Goal: Find specific page/section: Find specific page/section

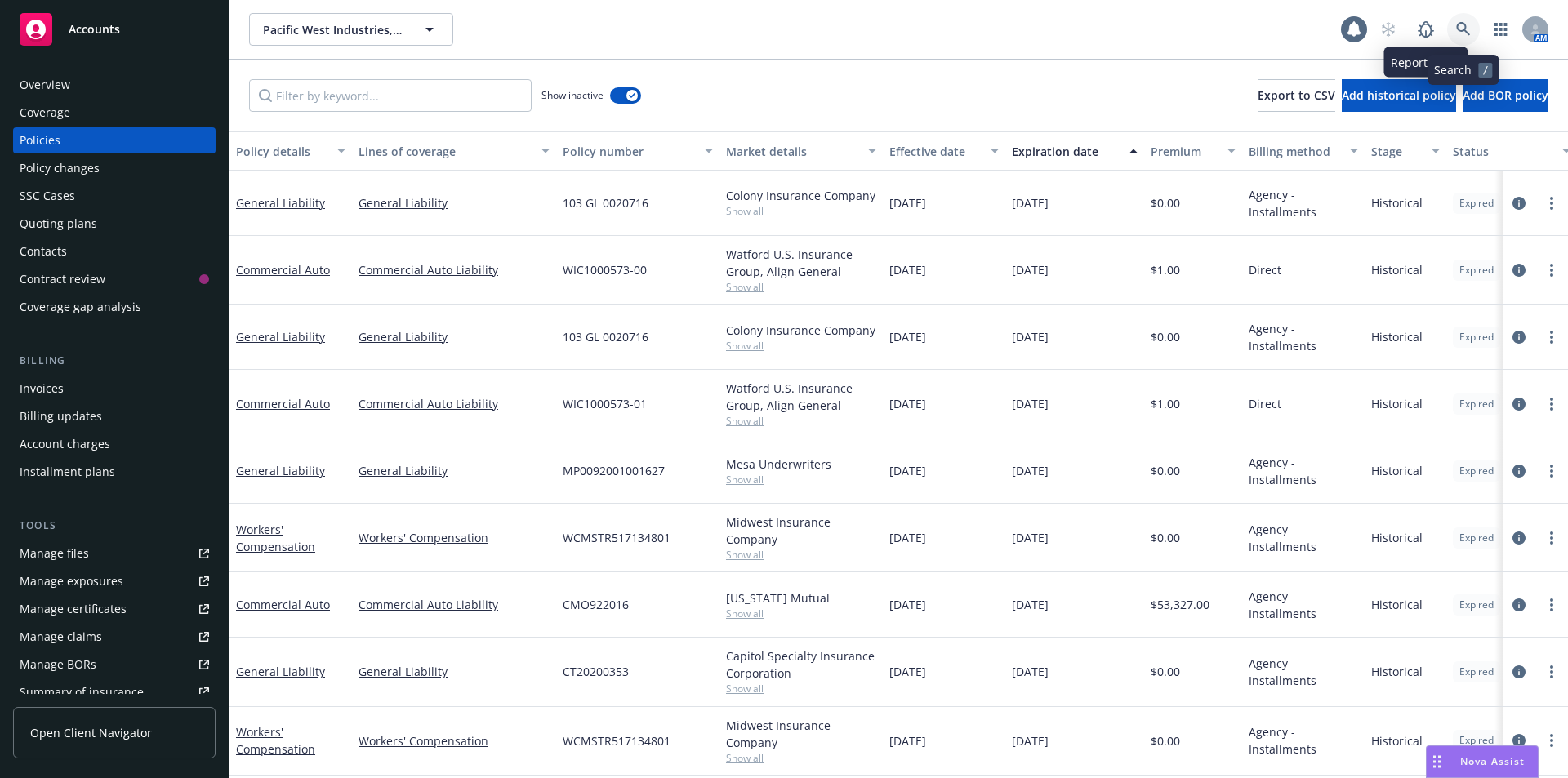
click at [1456, 25] on icon at bounding box center [1463, 29] width 15 height 15
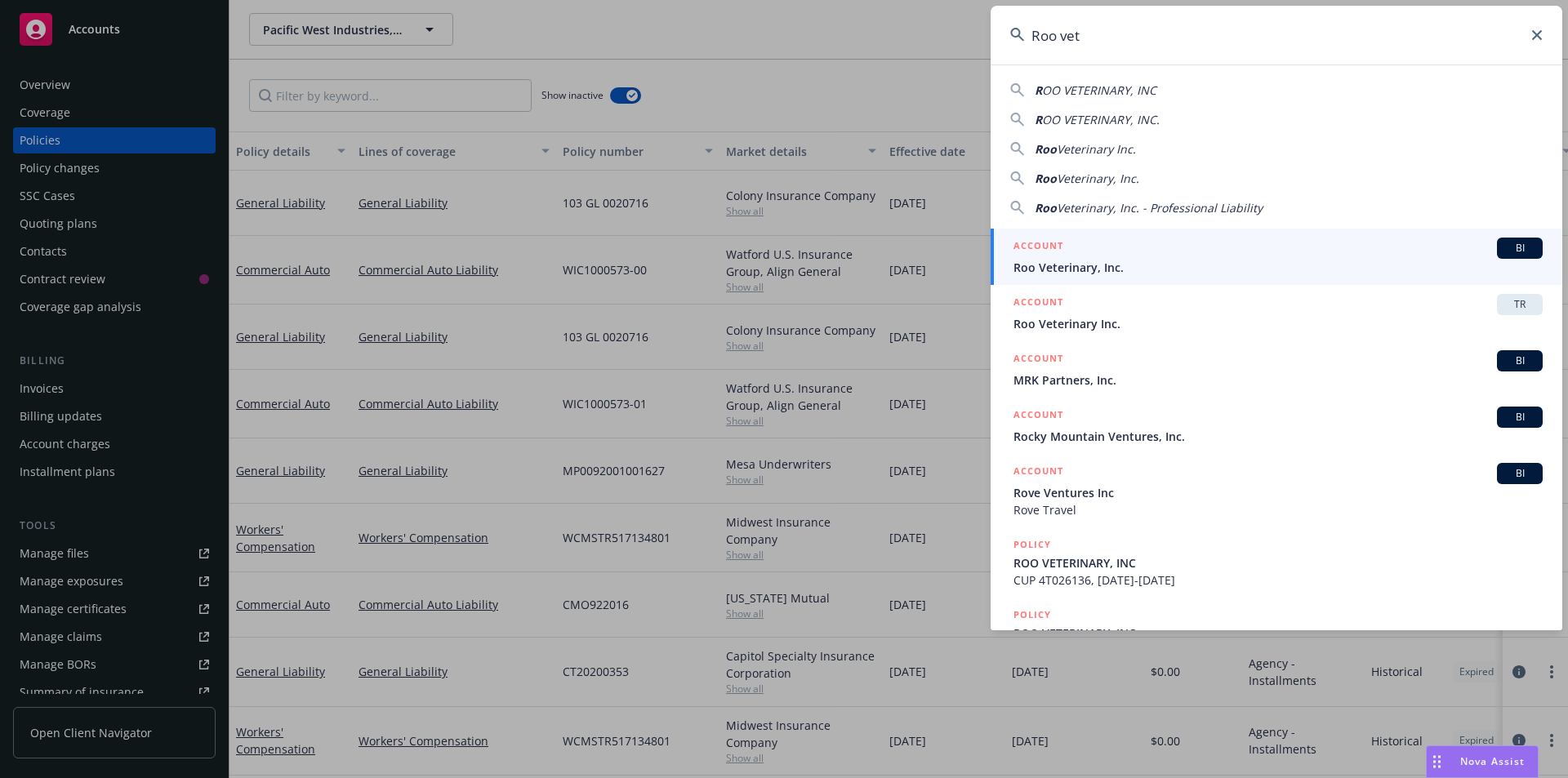
type input "Roo vet"
click at [1271, 249] on div "ACCOUNT BI" at bounding box center [1278, 249] width 529 height 21
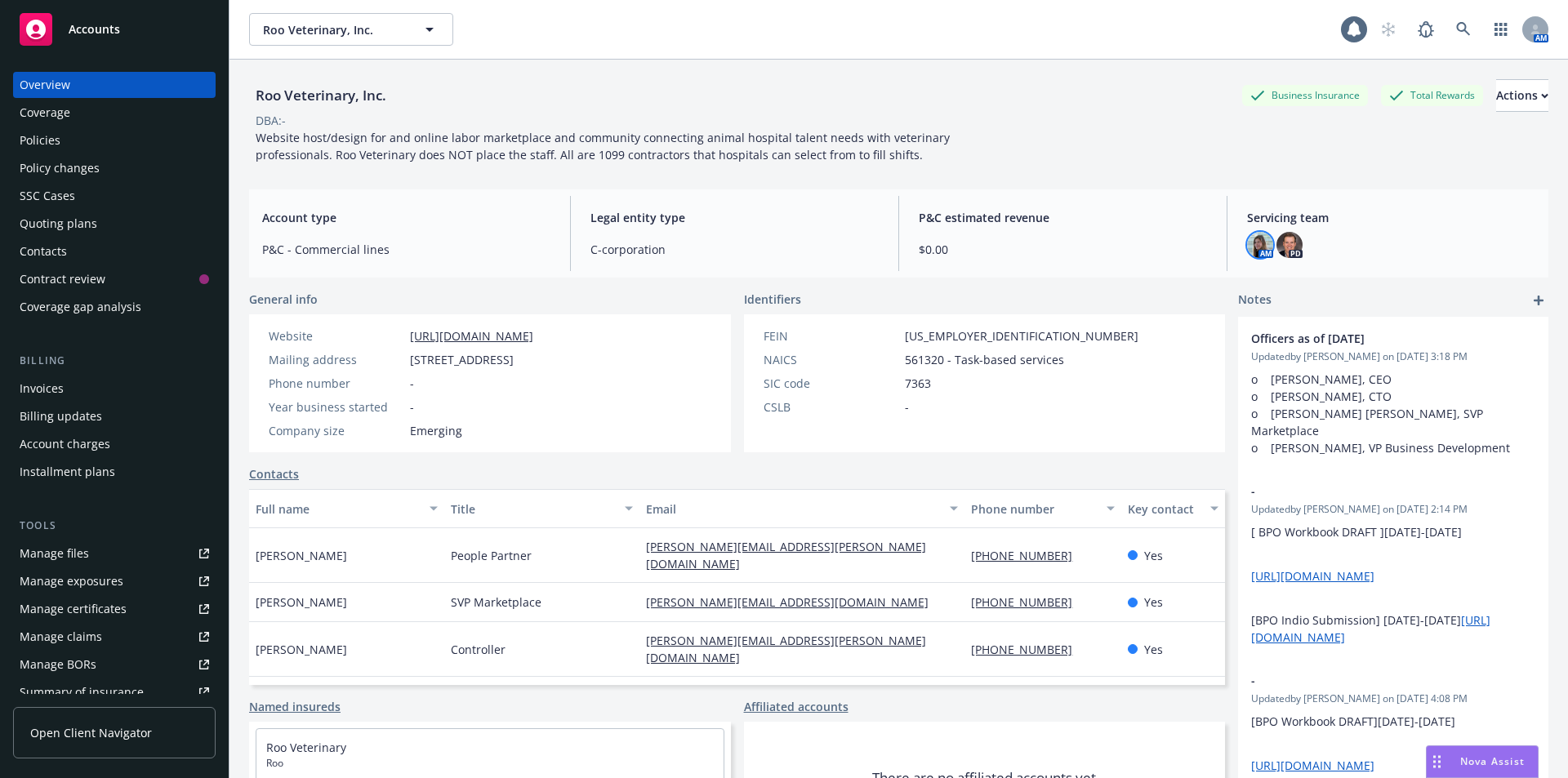
click at [1247, 247] on img at bounding box center [1260, 245] width 26 height 26
click at [1072, 181] on div "Roo Veterinary, Inc. Business Insurance Total Rewards Actions DBA: - Website ho…" at bounding box center [899, 439] width 1299 height 759
